Goal: Task Accomplishment & Management: Manage account settings

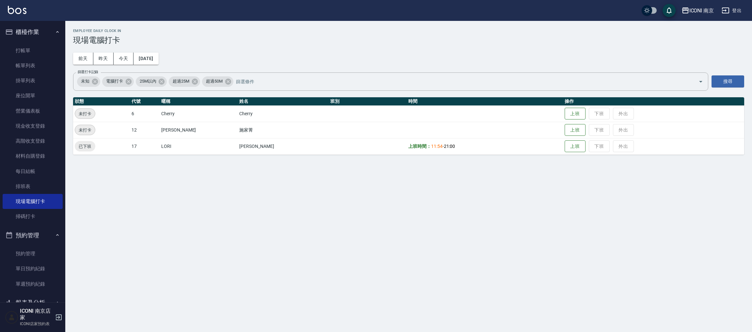
scroll to position [58, 0]
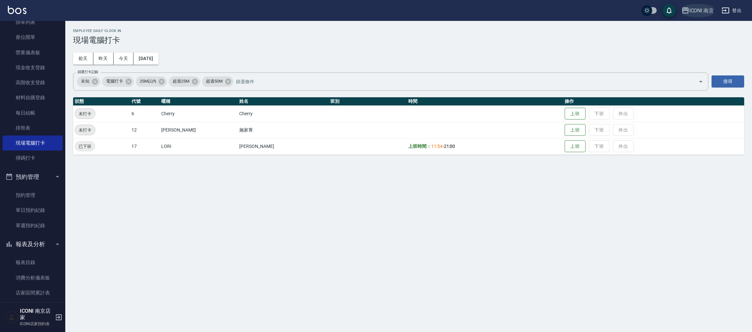
click at [702, 9] on div "ICONI 南京" at bounding box center [701, 11] width 25 height 8
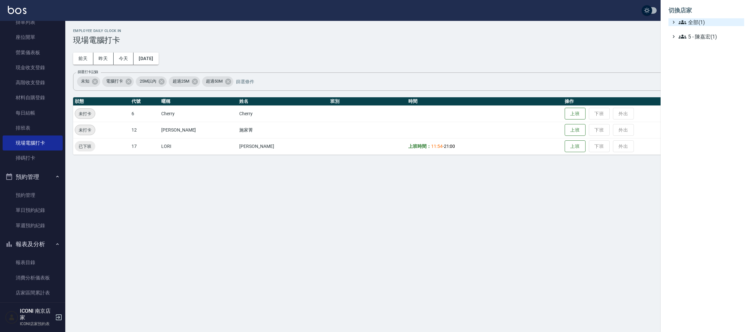
click at [692, 26] on span "全部(1)" at bounding box center [709, 22] width 63 height 8
click at [621, 48] on div at bounding box center [376, 166] width 752 height 332
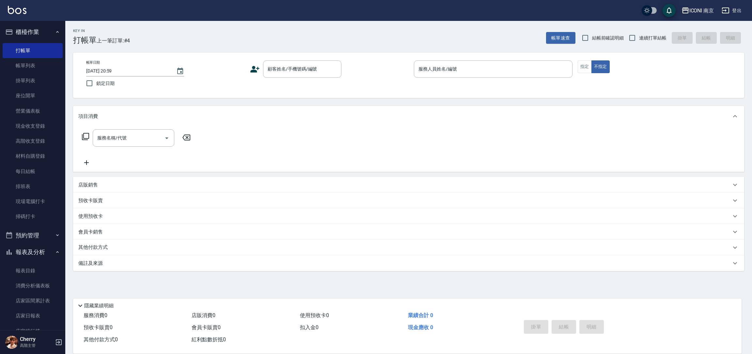
click at [703, 3] on div "ICONI 南京 登出" at bounding box center [376, 10] width 752 height 21
click at [703, 10] on div "ICONI 南京" at bounding box center [701, 11] width 25 height 8
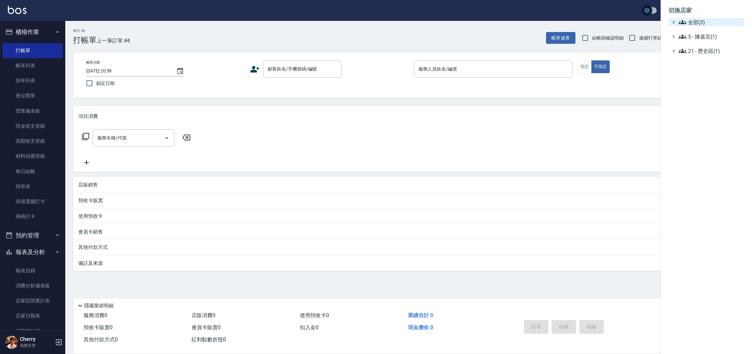
click at [696, 23] on span "全部(3)" at bounding box center [709, 22] width 63 height 8
click at [693, 39] on span "PS23" at bounding box center [709, 41] width 64 height 8
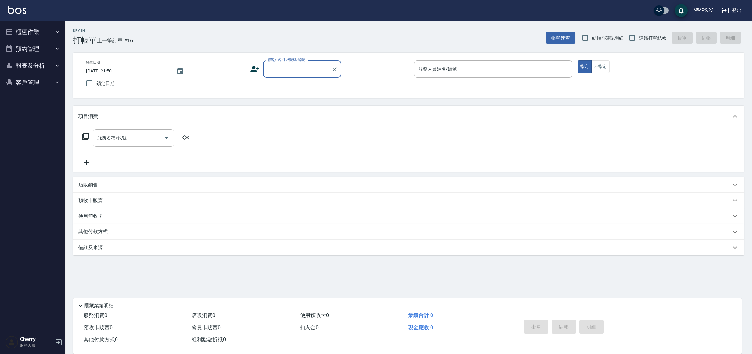
click at [49, 66] on button "報表及分析" at bounding box center [33, 65] width 60 height 17
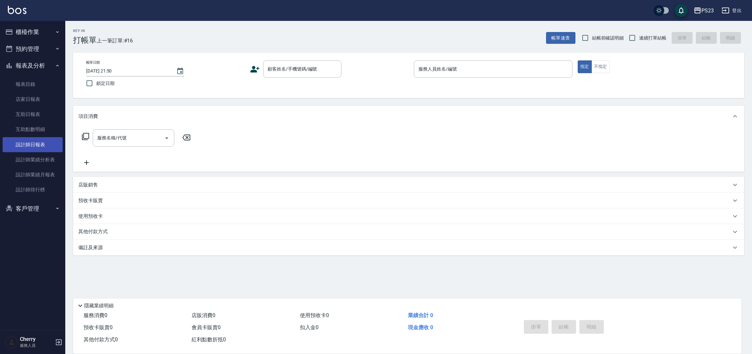
click at [45, 148] on link "設計師日報表" at bounding box center [33, 144] width 60 height 15
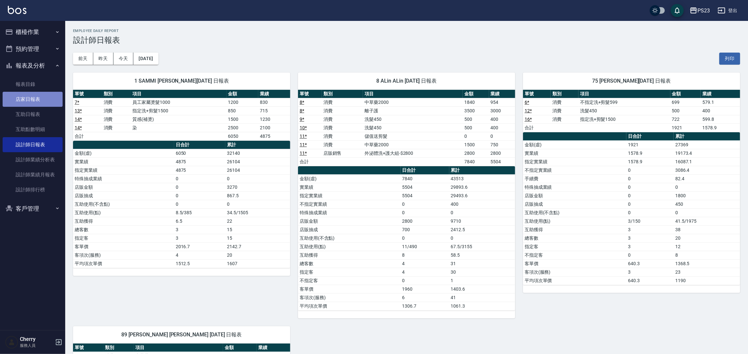
click at [36, 99] on link "店家日報表" at bounding box center [33, 99] width 60 height 15
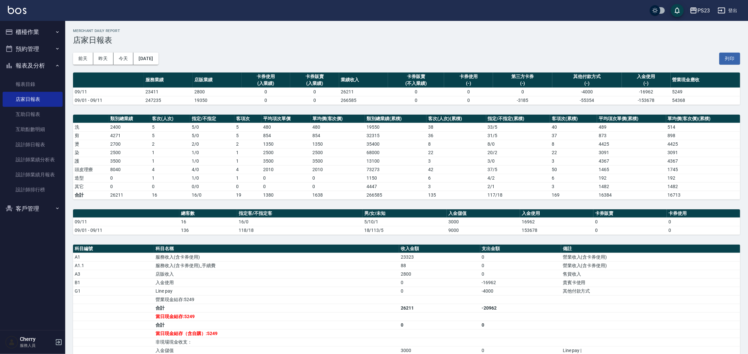
click at [707, 10] on div "PS23" at bounding box center [704, 11] width 12 height 8
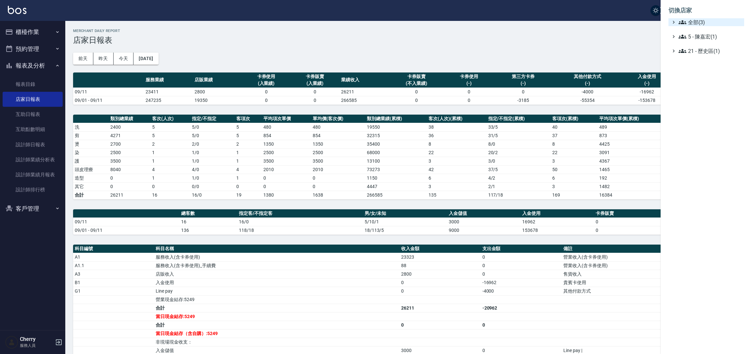
click at [691, 25] on span "全部(3)" at bounding box center [709, 22] width 63 height 8
click at [695, 34] on span "ICONI 南京" at bounding box center [709, 30] width 64 height 8
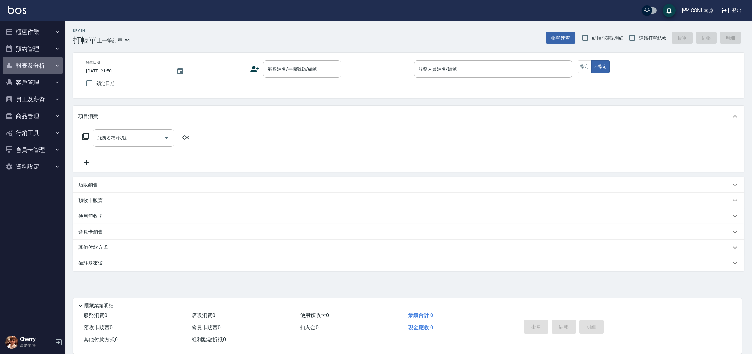
click at [28, 61] on button "報表及分析" at bounding box center [33, 65] width 60 height 17
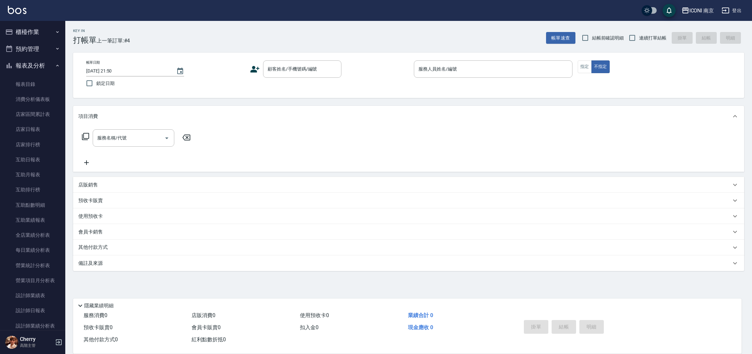
click at [29, 38] on button "櫃檯作業" at bounding box center [33, 31] width 60 height 17
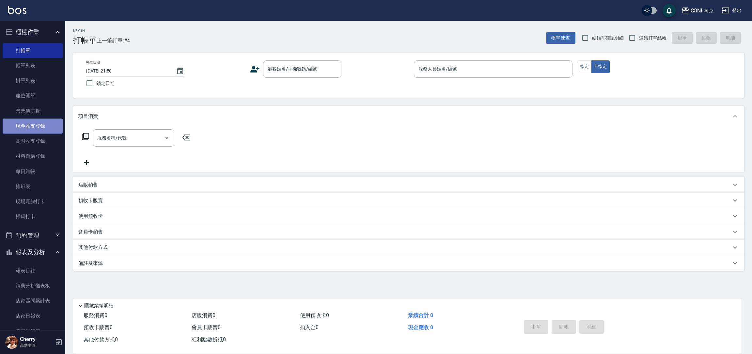
click at [34, 123] on link "現金收支登錄" at bounding box center [33, 125] width 60 height 15
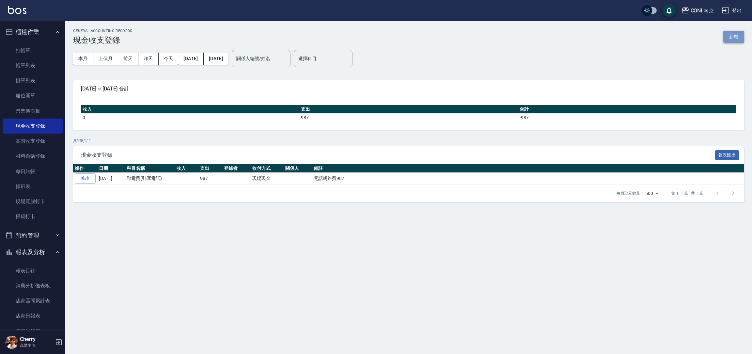
click at [731, 36] on button "新增" at bounding box center [733, 37] width 21 height 12
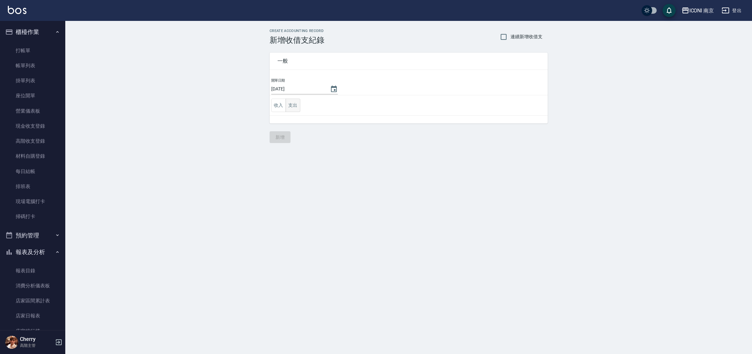
click at [290, 108] on button "支出" at bounding box center [292, 105] width 15 height 13
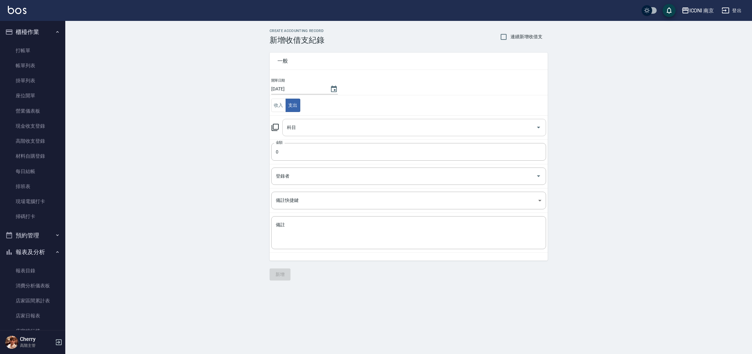
click at [293, 123] on input "科目" at bounding box center [409, 127] width 248 height 11
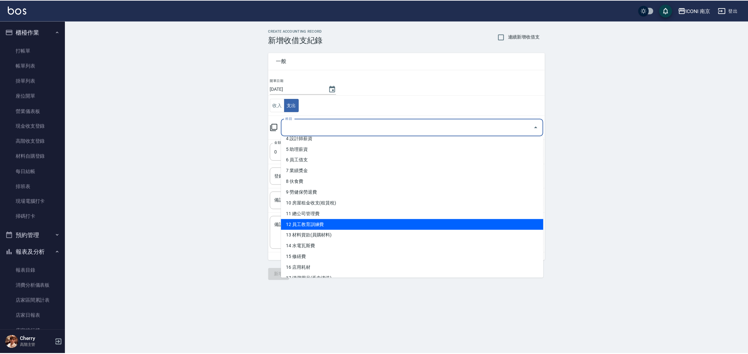
scroll to position [98, 0]
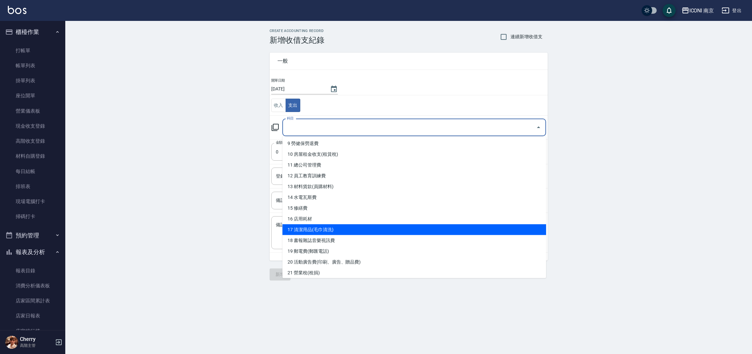
click at [321, 229] on li "17 清潔用品(毛巾清洗)" at bounding box center [414, 229] width 264 height 11
type input "17 清潔用品(毛巾清洗)"
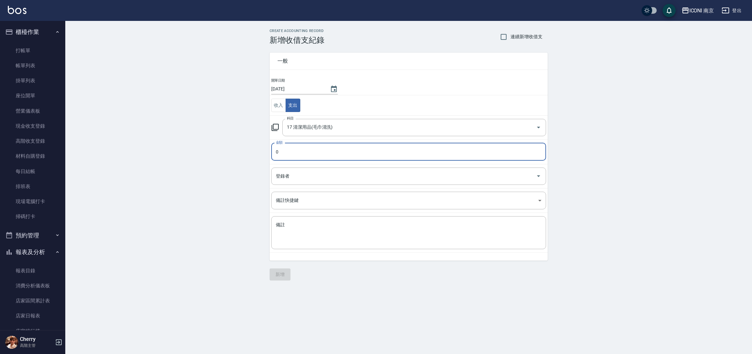
click at [285, 154] on input "0" at bounding box center [408, 152] width 275 height 18
type input "02000"
drag, startPoint x: 297, startPoint y: 232, endPoint x: 292, endPoint y: 222, distance: 10.4
click at [295, 230] on textarea "備註" at bounding box center [409, 233] width 266 height 22
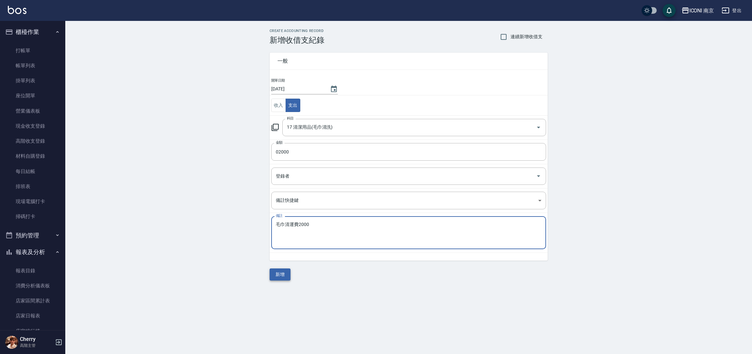
type textarea "毛巾清運費2000"
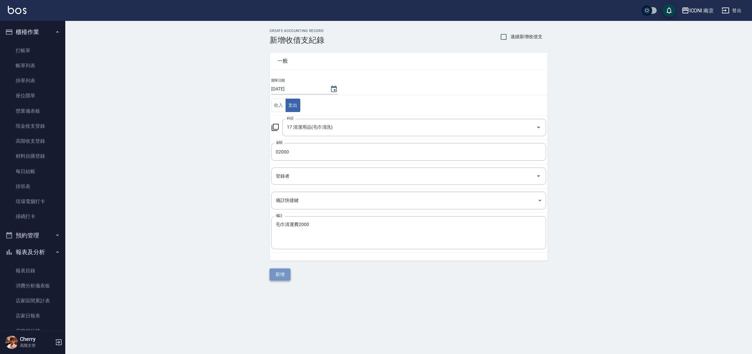
click at [278, 275] on button "新增" at bounding box center [279, 274] width 21 height 12
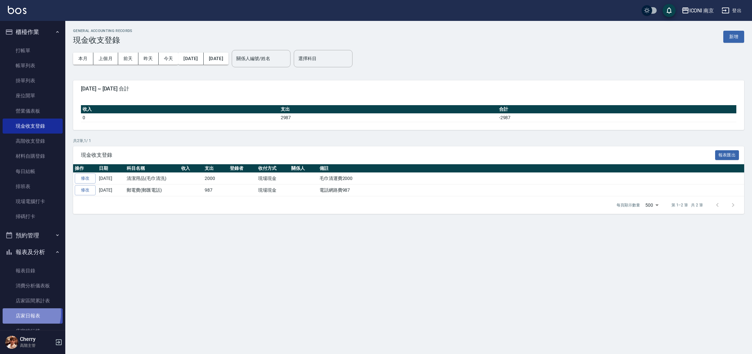
click at [24, 313] on link "店家日報表" at bounding box center [33, 315] width 60 height 15
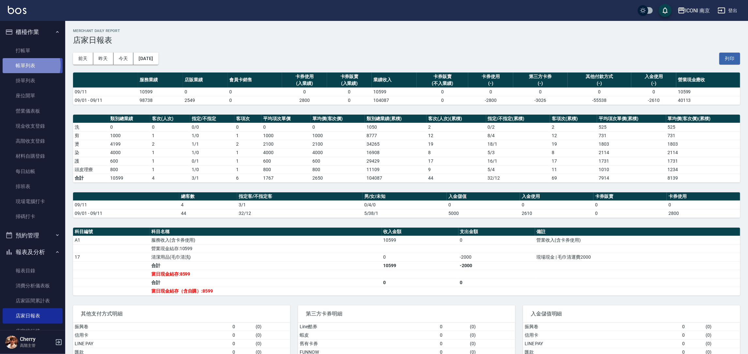
click at [30, 65] on link "帳單列表" at bounding box center [33, 65] width 60 height 15
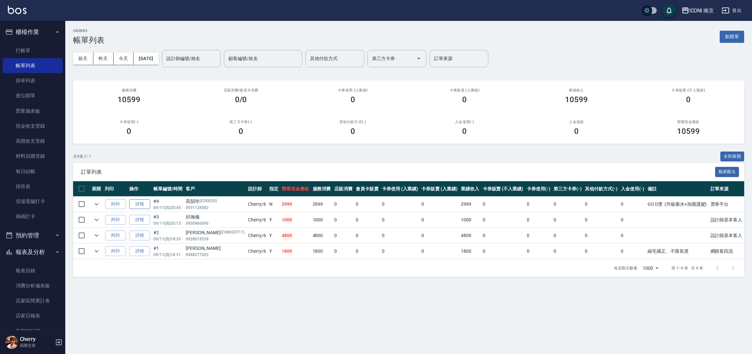
click at [142, 206] on link "詳情" at bounding box center [139, 204] width 21 height 10
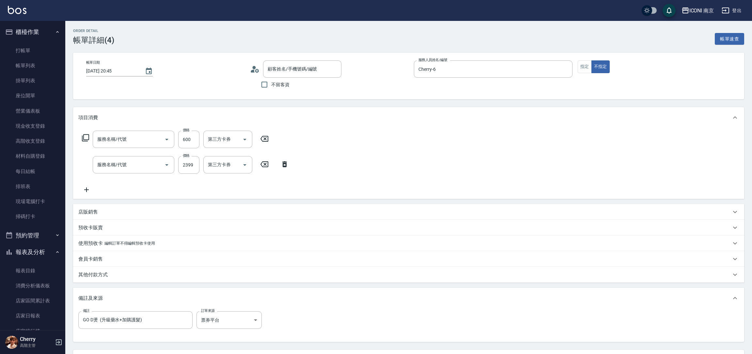
type input "2025/09/11 20:45"
type input "Cherry-6"
type input "GO D燙 (升級藥水+加購護髮)"
type input "票券平台"
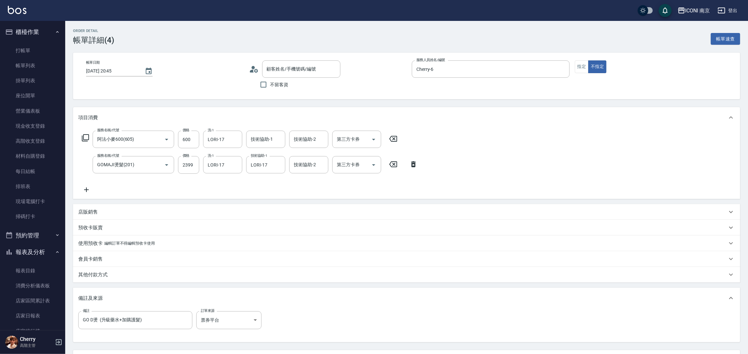
type input "阿法小麥600(605)"
type input "GOMAJI燙髮(201)"
type input "高韻玲/0931128582/IC00020"
click at [193, 166] on input "2399" at bounding box center [188, 165] width 21 height 18
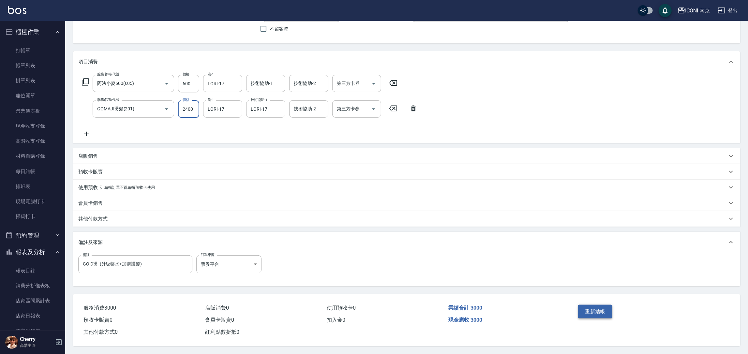
type input "2400"
click at [604, 310] on button "重新結帳" at bounding box center [595, 311] width 35 height 14
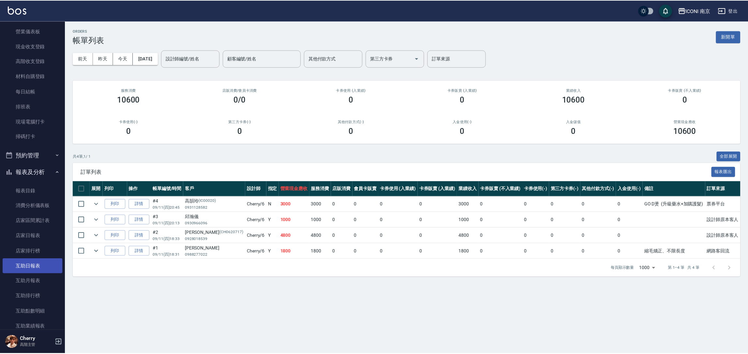
scroll to position [98, 0]
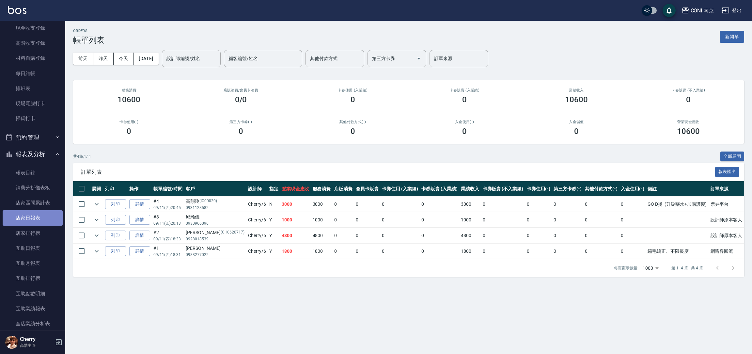
click at [39, 216] on link "店家日報表" at bounding box center [33, 217] width 60 height 15
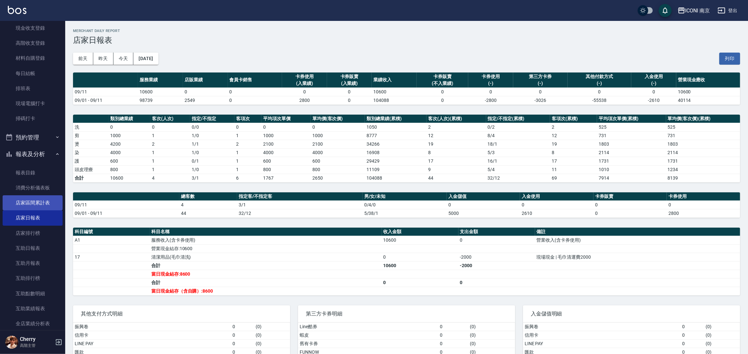
click at [3, 210] on link "店家日報表" at bounding box center [33, 217] width 60 height 15
